Goal: Information Seeking & Learning: Find specific page/section

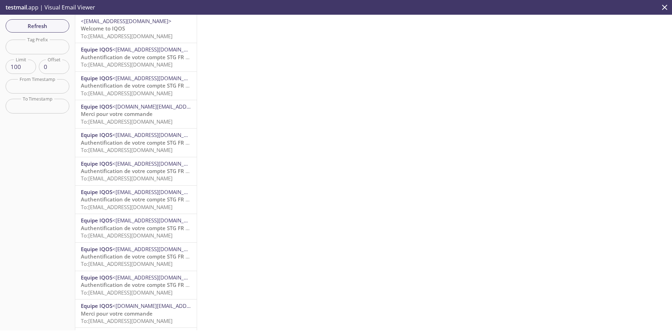
click at [138, 35] on span "To: dcxtesting.user_test_creg41@inbox.testmail.app" at bounding box center [127, 36] width 92 height 7
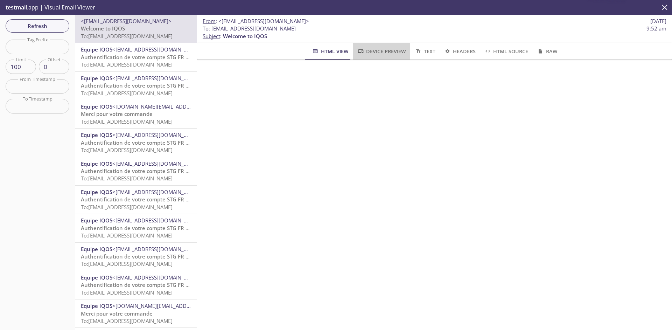
click at [376, 45] on button "Device Preview" at bounding box center [381, 51] width 57 height 17
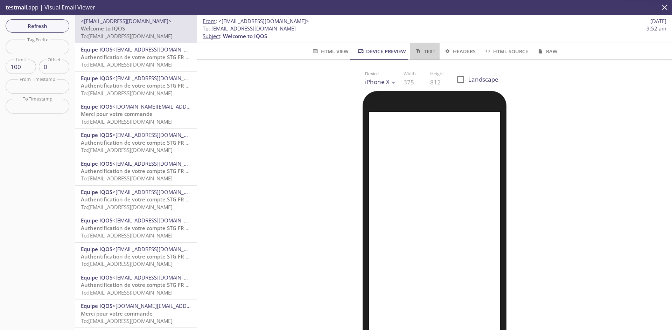
click at [424, 52] on span "Text" at bounding box center [424, 51] width 21 height 9
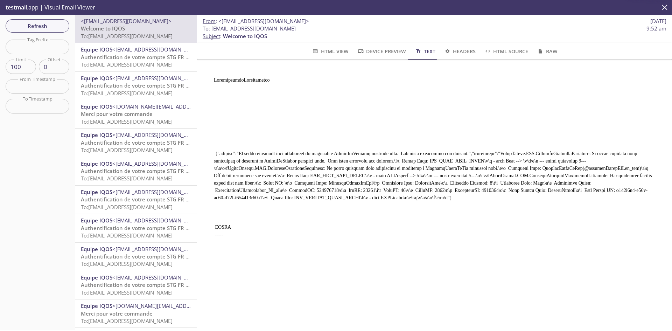
click at [29, 50] on input "text" at bounding box center [38, 47] width 64 height 14
paste input "dcxtesting.email_uvt20@inbox.testmail.app"
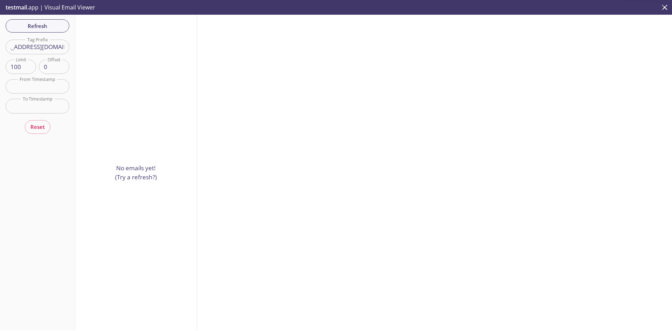
scroll to position [0, 55]
drag, startPoint x: 20, startPoint y: 47, endPoint x: 85, endPoint y: 48, distance: 65.1
click at [85, 48] on div "Refresh Filters Tag Prefix dcxtesting.email_uvt20@inbox.testmail.app Tag Prefix…" at bounding box center [336, 172] width 672 height 315
click at [29, 50] on input "dcxtesting.email_uvt20" at bounding box center [38, 47] width 64 height 14
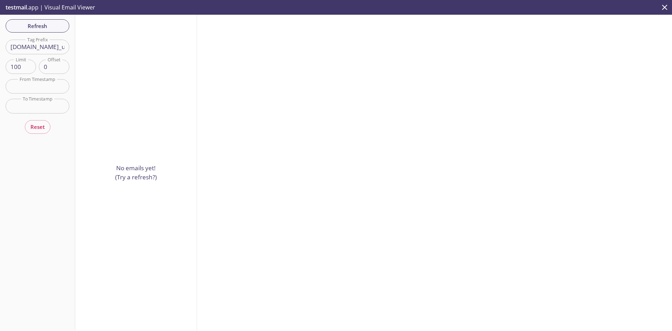
click at [29, 6] on p "testmail .app | Visual Email Viewer" at bounding box center [49, 7] width 99 height 15
click at [49, 7] on p "testmail .app | Visual Email Viewer" at bounding box center [49, 7] width 99 height 15
drag, startPoint x: 41, startPoint y: 45, endPoint x: 88, endPoint y: 44, distance: 46.5
click at [88, 44] on div "Refresh Filters Tag Prefix dcxtesting.email_uvt20 Tag Prefix Limit 100 Limit Of…" at bounding box center [336, 172] width 672 height 315
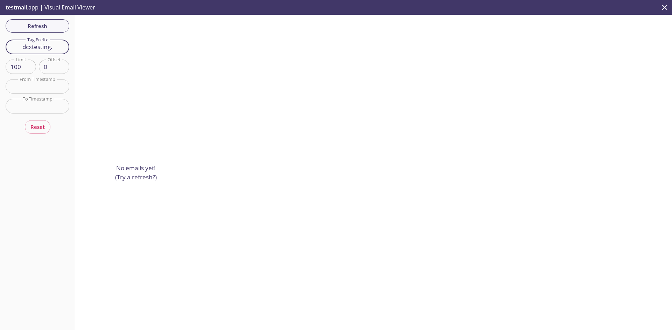
scroll to position [0, 0]
type input "dcxtesting"
click at [88, 8] on p "testmail .app | Visual Email Viewer" at bounding box center [49, 7] width 99 height 15
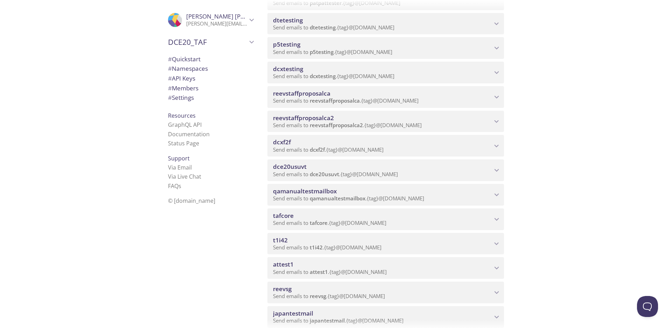
scroll to position [395, 0]
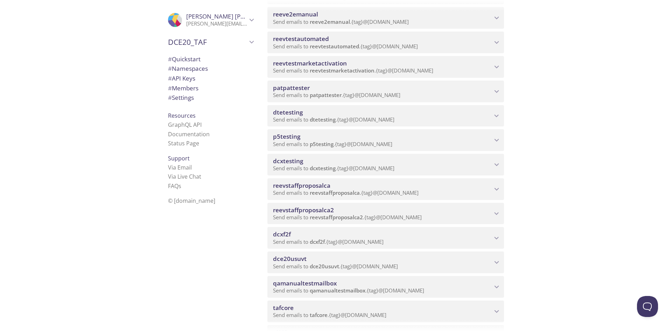
click at [492, 158] on div "dcxtesting Send emails to dcxtesting . {tag} @inbox.testmail.app" at bounding box center [385, 165] width 237 height 22
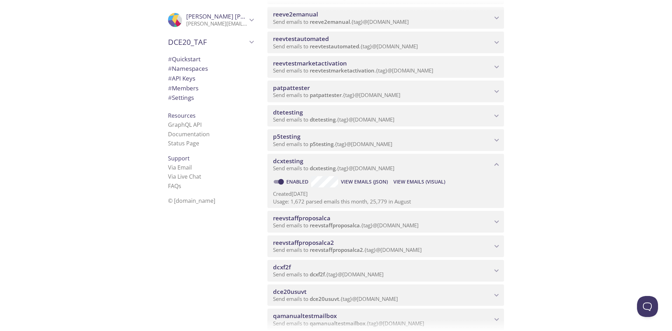
click at [284, 159] on span "dcxtesting" at bounding box center [288, 161] width 30 height 8
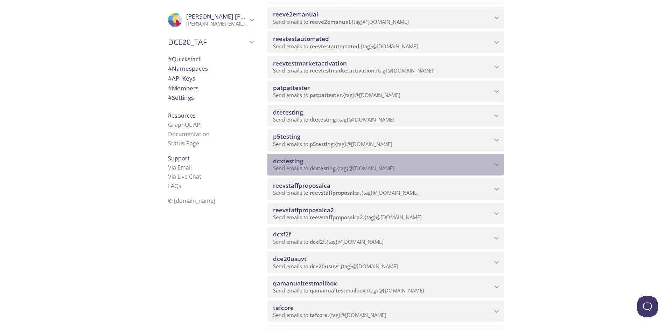
click at [284, 159] on span "dcxtesting" at bounding box center [288, 161] width 30 height 8
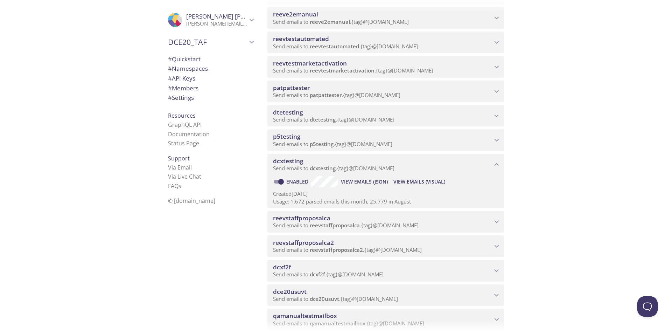
click at [422, 180] on span "View Emails (Visual)" at bounding box center [419, 181] width 52 height 8
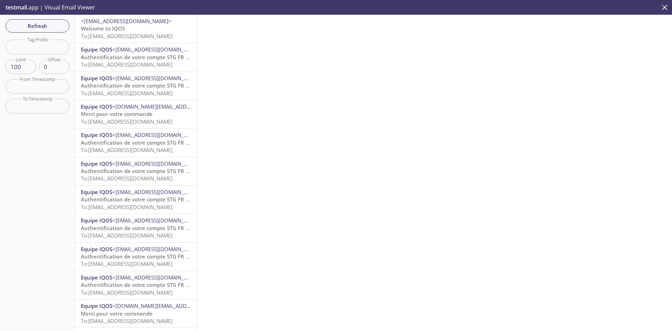
click at [29, 83] on input "text" at bounding box center [38, 86] width 64 height 14
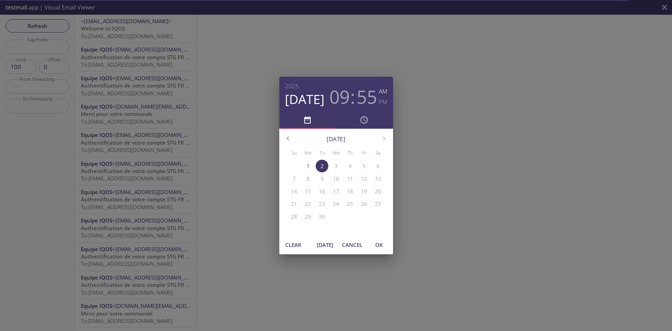
click at [283, 133] on button "button" at bounding box center [287, 138] width 17 height 17
click at [336, 191] on p "18" at bounding box center [336, 191] width 6 height 7
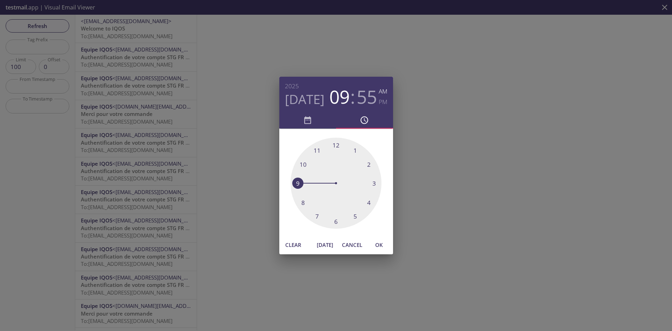
click at [383, 243] on span "OK" at bounding box center [379, 244] width 17 height 9
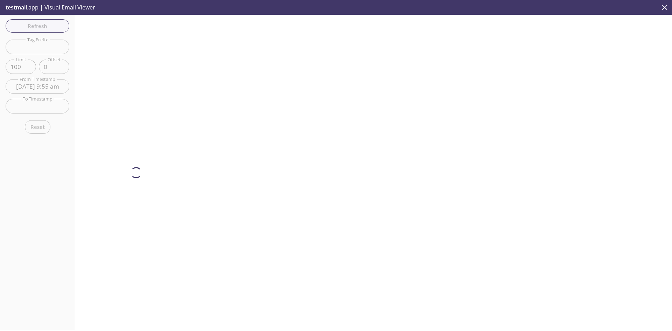
type input "18 Jun 25 9:55 am"
click at [46, 106] on input "text" at bounding box center [38, 106] width 64 height 14
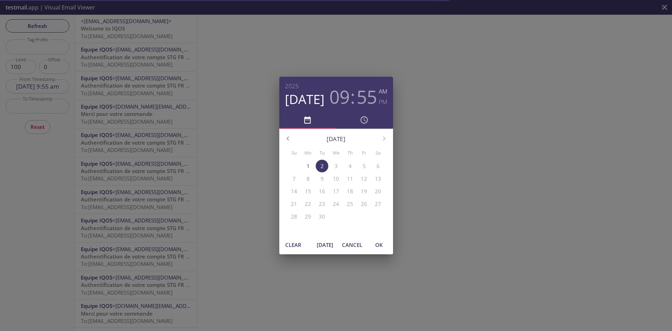
click at [287, 136] on icon "button" at bounding box center [287, 138] width 9 height 9
click at [337, 191] on p "16" at bounding box center [336, 191] width 6 height 7
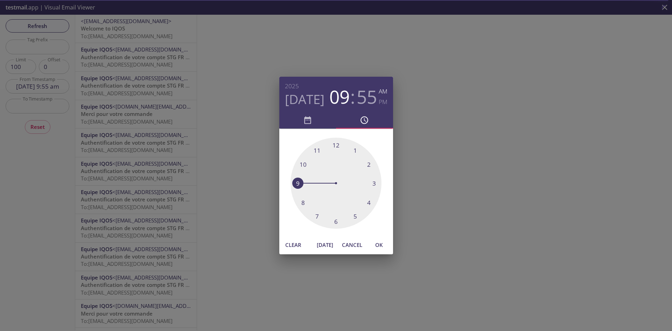
click at [383, 247] on span "OK" at bounding box center [379, 244] width 17 height 9
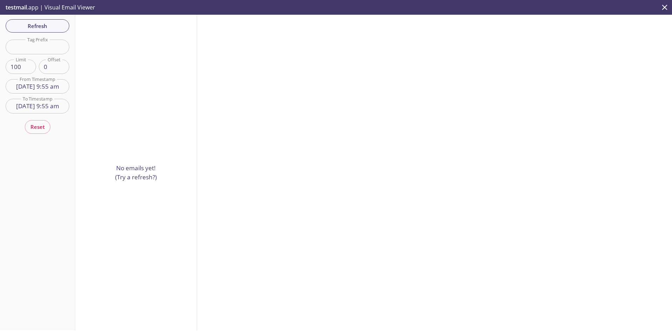
click at [36, 107] on input "16 Jul 25 9:55 am" at bounding box center [38, 106] width 64 height 14
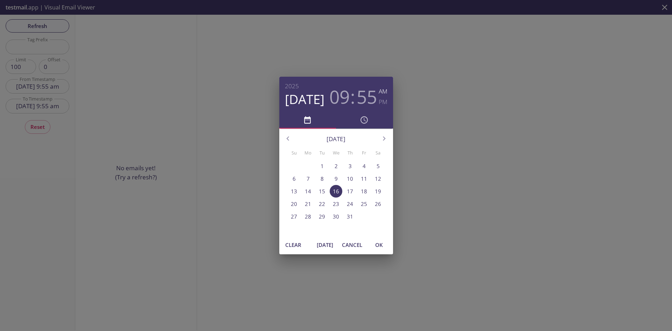
click at [294, 202] on p "20" at bounding box center [294, 203] width 6 height 7
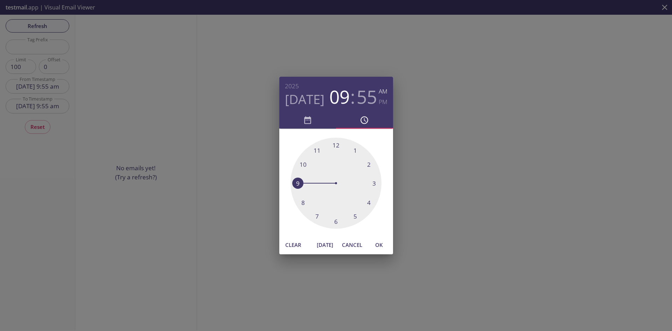
click at [385, 243] on span "OK" at bounding box center [379, 244] width 17 height 9
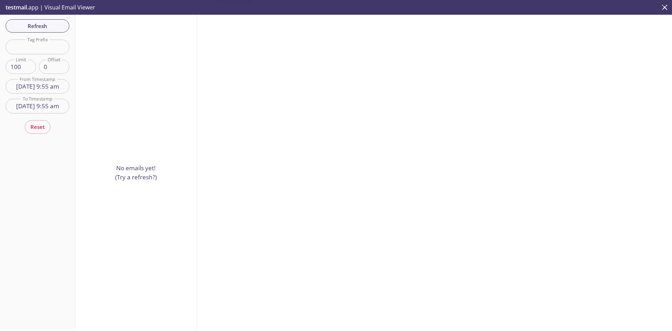
click at [38, 103] on input "20 Jul 25 9:55 am" at bounding box center [38, 106] width 64 height 14
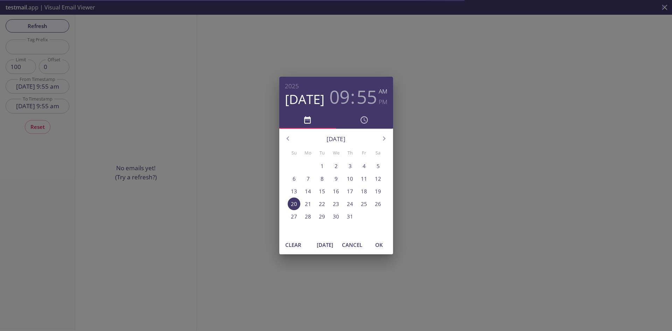
click at [342, 213] on span "30" at bounding box center [336, 216] width 13 height 7
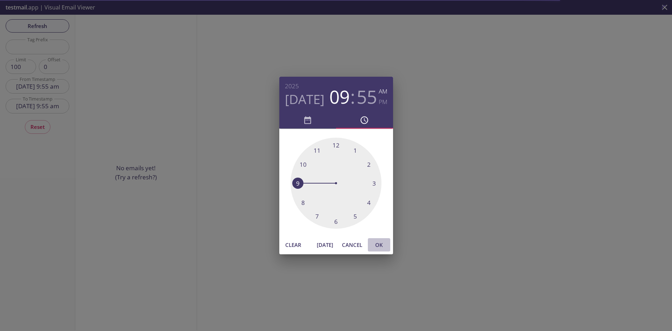
click at [382, 250] on button "OK" at bounding box center [379, 244] width 22 height 13
type input "30 Jul 25 9:55 am"
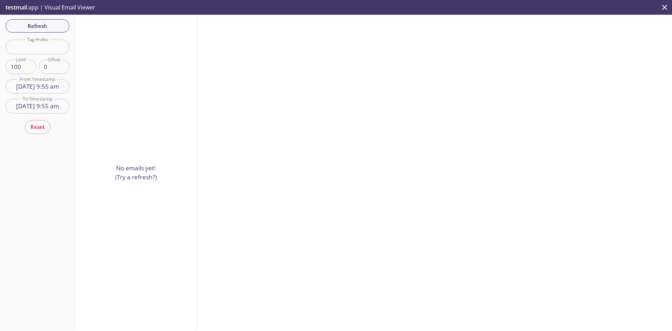
click at [43, 90] on input "18 Jun 25 9:55 am" at bounding box center [38, 86] width 64 height 14
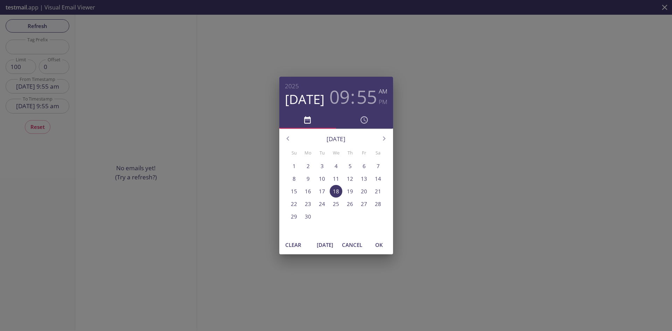
click at [294, 167] on p "1" at bounding box center [294, 165] width 3 height 7
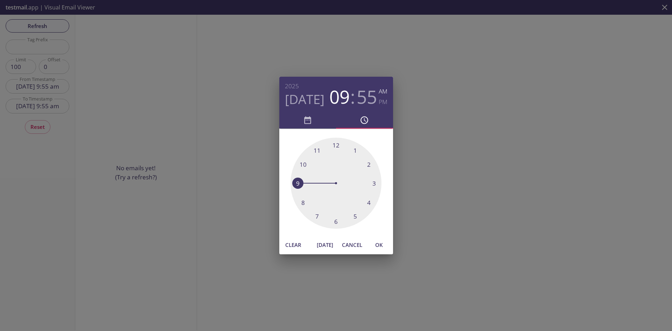
click at [380, 243] on span "OK" at bounding box center [379, 244] width 17 height 9
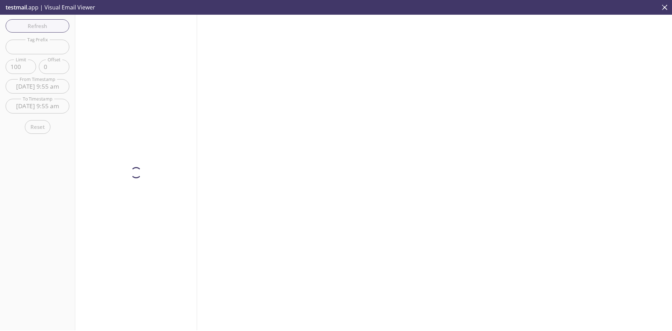
type input "1 Jun 25 9:55 am"
click at [47, 99] on input "30 Jul 25 9:55 am" at bounding box center [38, 106] width 64 height 14
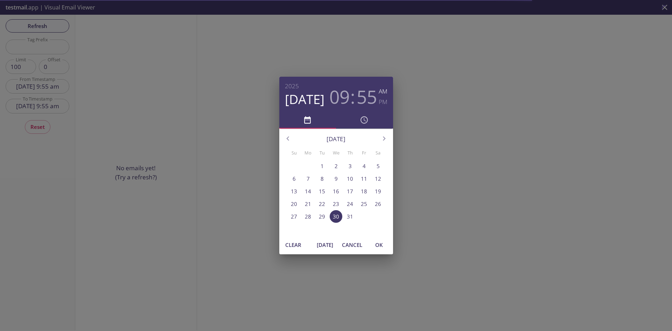
click at [362, 124] on icon "button" at bounding box center [364, 119] width 9 height 9
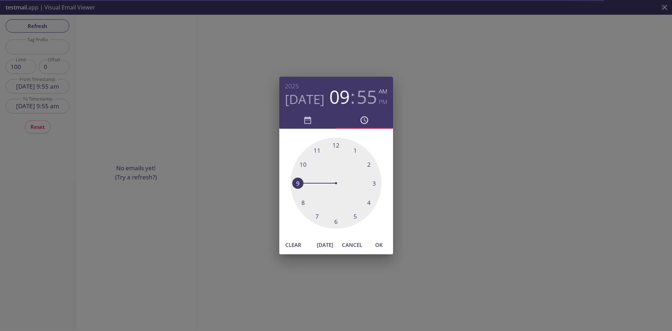
click at [305, 120] on icon "button" at bounding box center [307, 119] width 9 height 9
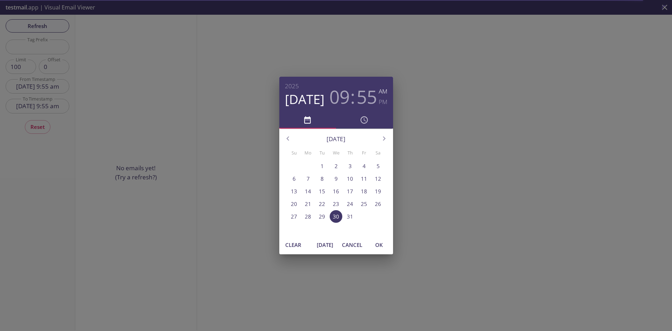
click at [357, 244] on span "Cancel" at bounding box center [352, 244] width 20 height 9
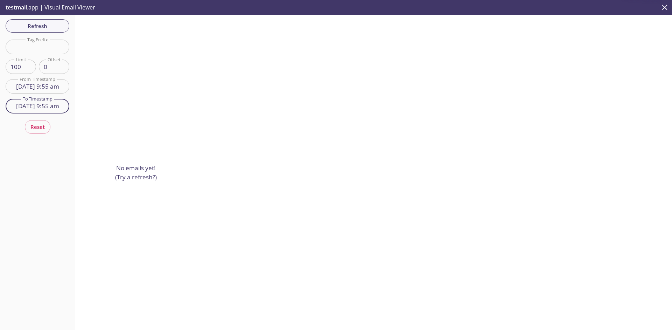
click at [38, 126] on span "Reset" at bounding box center [37, 126] width 14 height 9
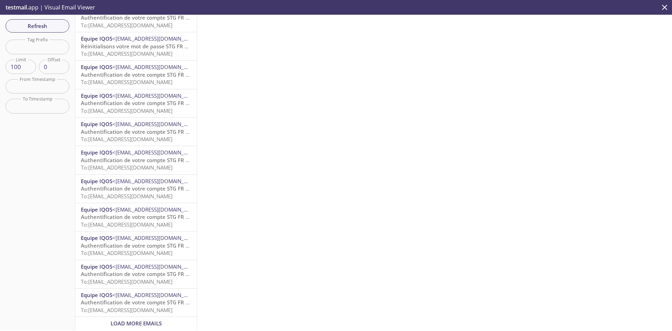
scroll to position [2549, 0]
click at [125, 320] on span "Load More Emails" at bounding box center [136, 323] width 51 height 7
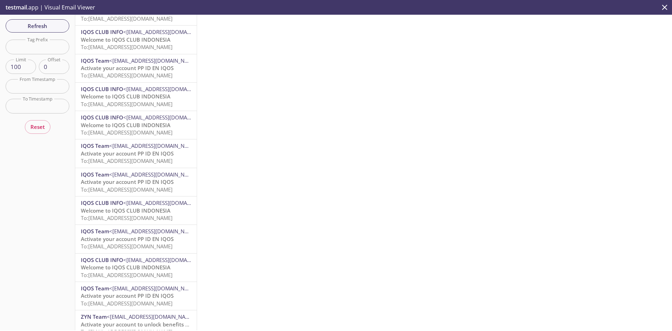
scroll to position [1583, 0]
click at [127, 107] on p "Welcome to IQOS CLUB INDONESIA To: dcxtesting.test30yyzRU@inbox.testmail.app" at bounding box center [136, 100] width 110 height 15
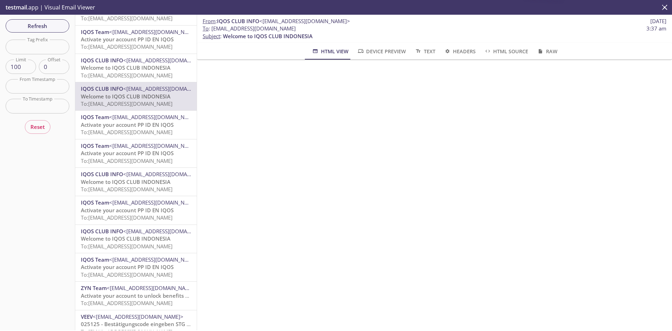
click at [388, 54] on span "Device Preview" at bounding box center [381, 51] width 49 height 9
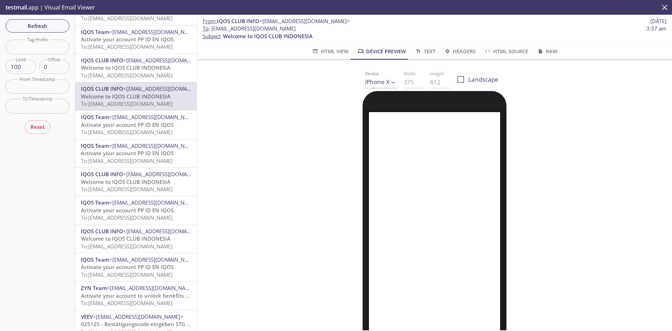
scroll to position [106, 0]
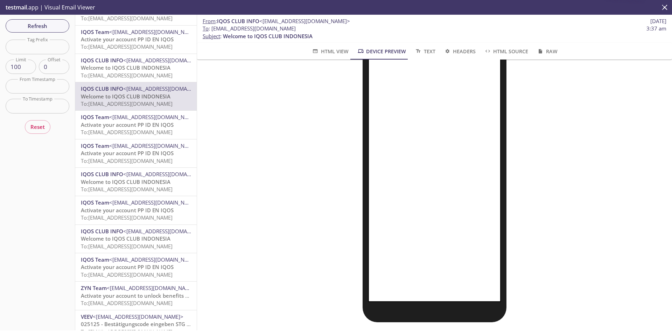
click at [155, 68] on span "Welcome to IQOS CLUB INDONESIA" at bounding box center [126, 67] width 90 height 7
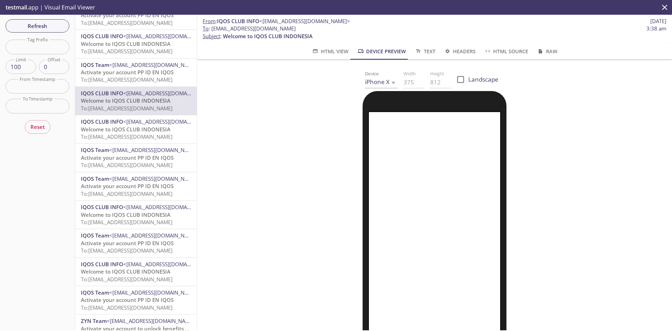
scroll to position [1660, 0]
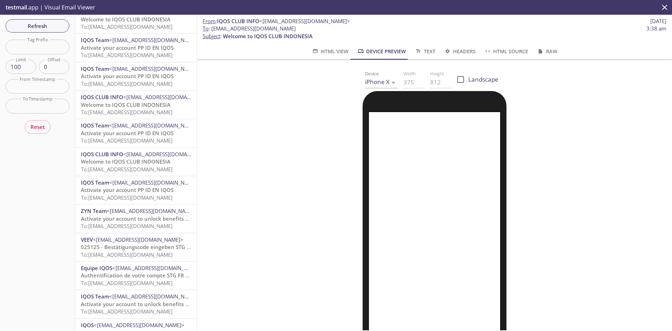
click at [121, 191] on span "Activate your account PP ID EN IQOS" at bounding box center [127, 189] width 93 height 7
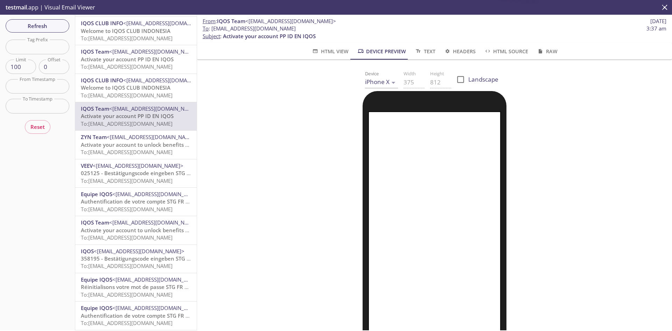
scroll to position [1737, 0]
click at [136, 221] on span "<[EMAIL_ADDRESS][DOMAIN_NAME]>" at bounding box center [154, 219] width 91 height 7
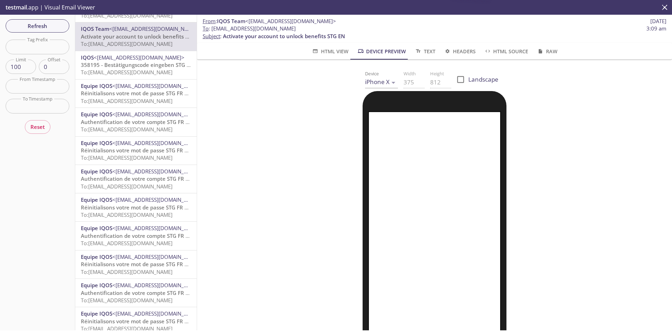
scroll to position [1928, 0]
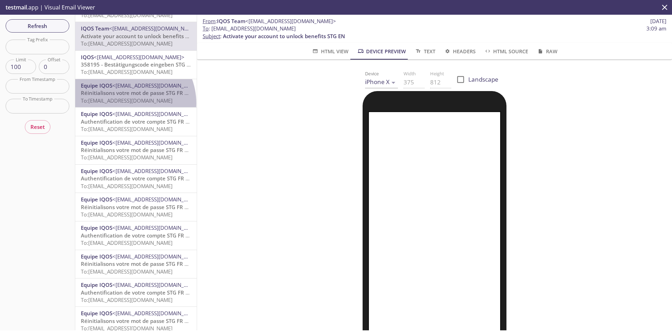
click at [126, 103] on span "To: dcxtesting.test3VMv4OH@inbox.testmail.app" at bounding box center [127, 100] width 92 height 7
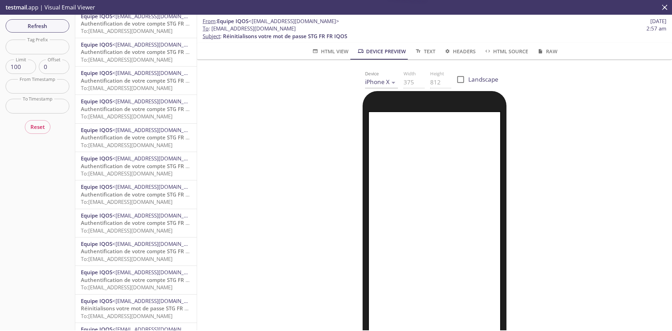
scroll to position [2549, 0]
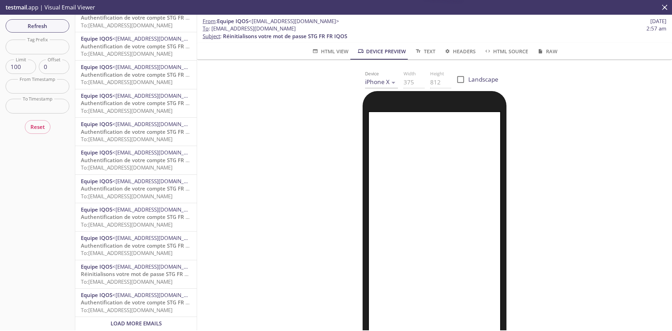
click at [120, 320] on span "Load More Emails" at bounding box center [136, 323] width 51 height 7
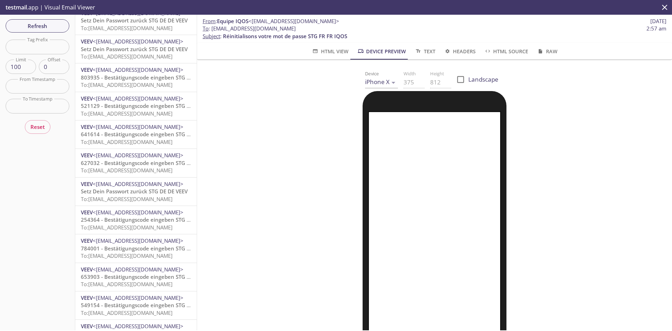
scroll to position [805, 0]
click at [28, 51] on input "text" at bounding box center [38, 47] width 64 height 14
paste input "dcxtesting.email_uvt20"
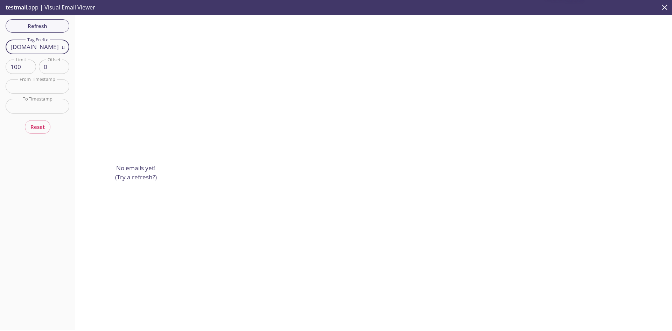
drag, startPoint x: 41, startPoint y: 49, endPoint x: -17, endPoint y: 49, distance: 58.1
click at [0, 49] on html ".cls-1 { fill: #6d5ca8; } .cls-2 { fill: #3fc191; } .cls-3 { fill: #3b4752; } .…" at bounding box center [336, 165] width 672 height 331
drag, startPoint x: 48, startPoint y: 45, endPoint x: 62, endPoint y: 46, distance: 14.4
click at [62, 46] on input "email_uvt20" at bounding box center [38, 47] width 64 height 14
type input "email_uvt"
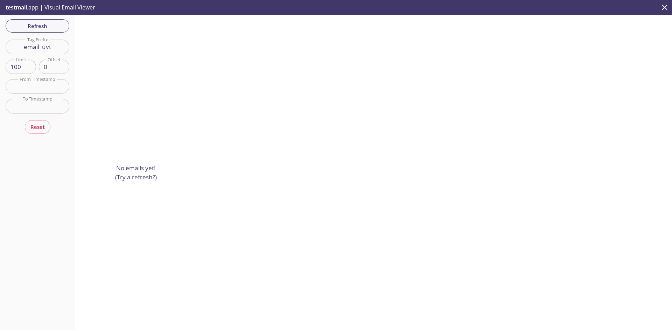
click at [24, 51] on input "email_uvt" at bounding box center [38, 47] width 64 height 14
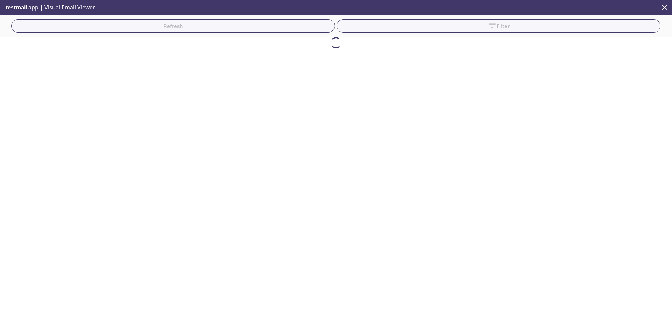
click at [77, 70] on div "Refresh Filter Filters" at bounding box center [336, 172] width 672 height 315
click at [86, 67] on div "Refresh Filter Filters" at bounding box center [336, 172] width 672 height 315
click at [302, 301] on html ".cls-1 { fill: #6d5ca8; } .cls-2 { fill: #3fc191; } .cls-3 { fill: #3b4752; } .…" at bounding box center [336, 165] width 672 height 331
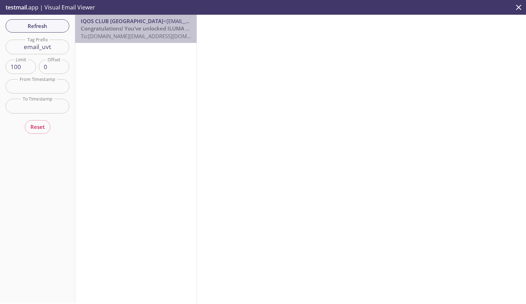
click at [148, 28] on span "Congratulations! You’ve unlocked ILUMA i Badge" at bounding box center [143, 28] width 124 height 7
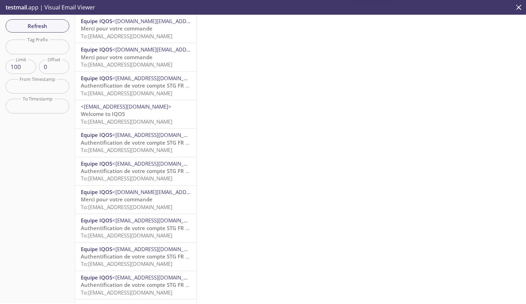
click at [35, 45] on input "text" at bounding box center [38, 47] width 64 height 14
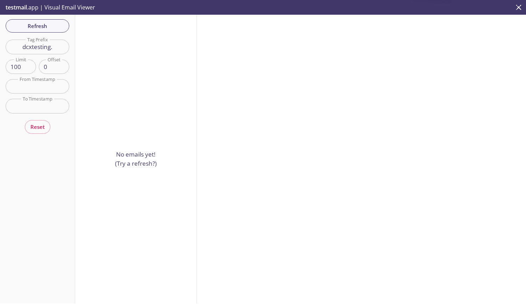
click at [56, 47] on input "dcxtesting." at bounding box center [38, 47] width 64 height 14
click at [63, 48] on input "[DOMAIN_NAME]" at bounding box center [38, 47] width 64 height 14
click at [52, 49] on input "[DOMAIN_NAME]_uvt" at bounding box center [38, 47] width 64 height 14
drag, startPoint x: 59, startPoint y: 47, endPoint x: 0, endPoint y: 47, distance: 59.1
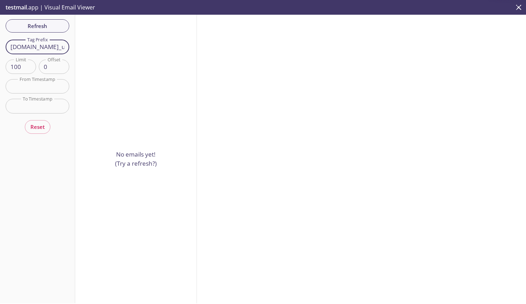
click at [0, 47] on div "Refresh Filters Tag Prefix [DOMAIN_NAME]_uvt Tag Prefix Limit 100 Limit Offset …" at bounding box center [37, 159] width 75 height 288
type input "uvt"
click at [19, 194] on div "Refresh Filters Tag Prefix uvt Tag Prefix Limit 100 Limit Offset 0 Offset From …" at bounding box center [37, 159] width 75 height 288
click at [37, 51] on input "uvt" at bounding box center [38, 47] width 64 height 14
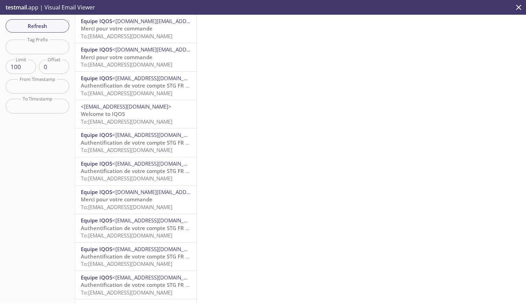
click at [36, 46] on input "text" at bounding box center [38, 47] width 64 height 14
paste input "[DOMAIN_NAME][EMAIL_ADDRESS][DOMAIN_NAME]"
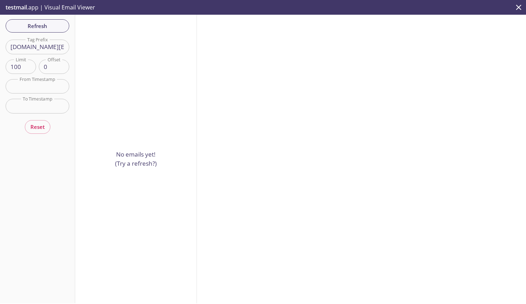
click at [44, 51] on input "[DOMAIN_NAME][EMAIL_ADDRESS][DOMAIN_NAME]" at bounding box center [38, 47] width 64 height 14
drag, startPoint x: 45, startPoint y: 50, endPoint x: 80, endPoint y: 49, distance: 35.7
click at [80, 49] on div "Refresh Filters Tag Prefix [DOMAIN_NAME][EMAIL_ADDRESS][DOMAIN_NAME] Tag Prefix…" at bounding box center [263, 159] width 526 height 288
click at [50, 49] on input "[DOMAIN_NAME][EMAIL_ADDRESS][DOMAIN_NAME]" at bounding box center [38, 47] width 64 height 14
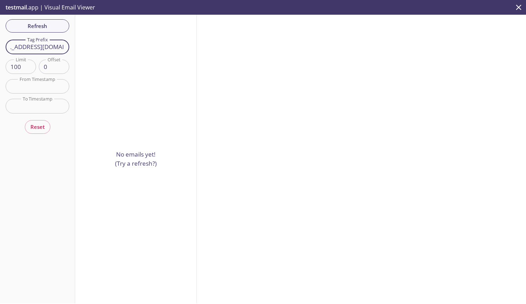
drag, startPoint x: 12, startPoint y: 46, endPoint x: 83, endPoint y: 44, distance: 71.1
click at [83, 44] on div "Refresh Filters Tag Prefix [DOMAIN_NAME][EMAIL_ADDRESS][DOMAIN_NAME] Tag Prefix…" at bounding box center [263, 159] width 526 height 288
click at [37, 221] on div "Refresh Filters Tag Prefix [DOMAIN_NAME]_uvt11@ Tag Prefix Limit 100 Limit Offs…" at bounding box center [37, 159] width 75 height 288
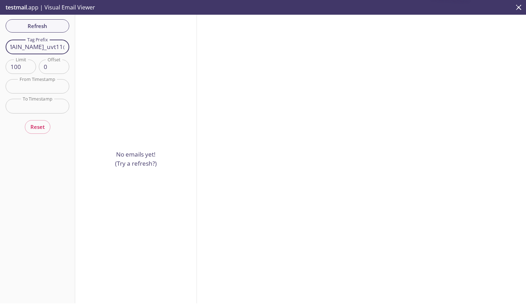
drag, startPoint x: 60, startPoint y: 48, endPoint x: 83, endPoint y: 46, distance: 22.4
click at [83, 46] on div "Refresh Filters Tag Prefix [DOMAIN_NAME]_uvt11@ Tag Prefix Limit 100 Limit Offs…" at bounding box center [263, 159] width 526 height 288
click at [66, 47] on input "[DOMAIN_NAME]_uvt11@" at bounding box center [38, 47] width 64 height 14
drag, startPoint x: 31, startPoint y: 48, endPoint x: 2, endPoint y: 52, distance: 29.3
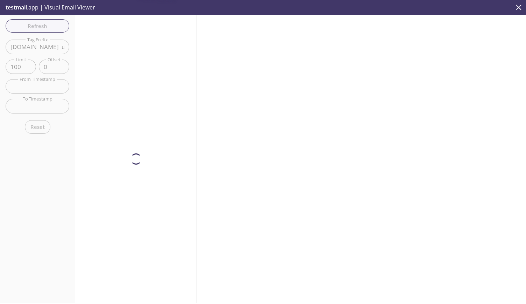
click at [2, 52] on div "Refresh Filters Tag Prefix [DOMAIN_NAME]_uvt11 Tag Prefix Limit 100 Limit Offse…" at bounding box center [37, 159] width 75 height 288
click at [43, 48] on input "[DOMAIN_NAME]_uvt11" at bounding box center [38, 47] width 64 height 14
drag, startPoint x: 41, startPoint y: 47, endPoint x: 4, endPoint y: 47, distance: 37.1
click at [4, 47] on div "Refresh Filters Tag Prefix [DOMAIN_NAME]_uvt11 Tag Prefix Limit 100 Limit Offse…" at bounding box center [37, 159] width 75 height 288
click at [19, 180] on div "Refresh Filters Tag Prefix email_uvt11 Tag Prefix Limit 100 Limit Offset 0 Offs…" at bounding box center [37, 159] width 75 height 288
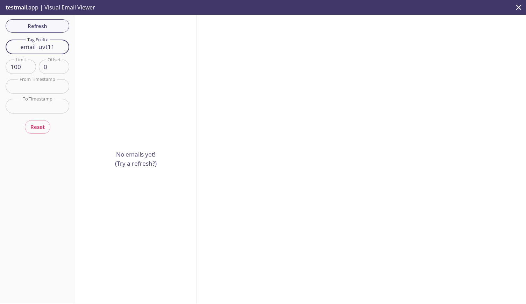
drag, startPoint x: 48, startPoint y: 45, endPoint x: 66, endPoint y: 45, distance: 17.9
click at [66, 45] on input "email_uvt11" at bounding box center [38, 47] width 64 height 14
type input "email_uvt"
click at [38, 189] on div "Refresh Filters Tag Prefix email_uvt Tag Prefix Limit 100 Limit Offset 0 Offset…" at bounding box center [37, 159] width 75 height 288
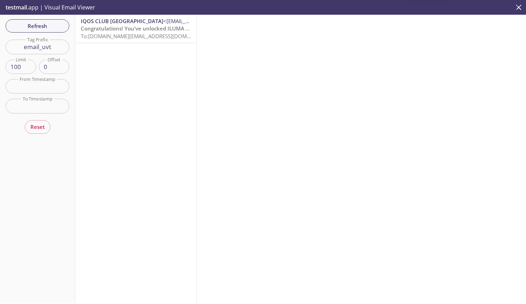
click at [148, 32] on span "Congratulations! You’ve unlocked ILUMA i Badge" at bounding box center [143, 28] width 124 height 7
